Goal: Task Accomplishment & Management: Manage account settings

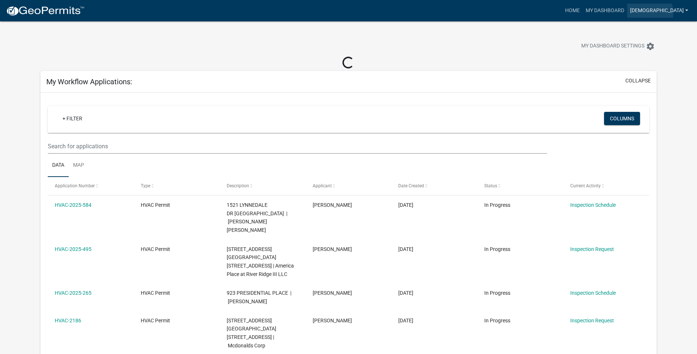
click at [669, 13] on link "[DEMOGRAPHIC_DATA]" at bounding box center [659, 11] width 64 height 14
click at [650, 74] on link "Logout" at bounding box center [660, 72] width 63 height 18
